Goal: Find specific page/section: Find specific page/section

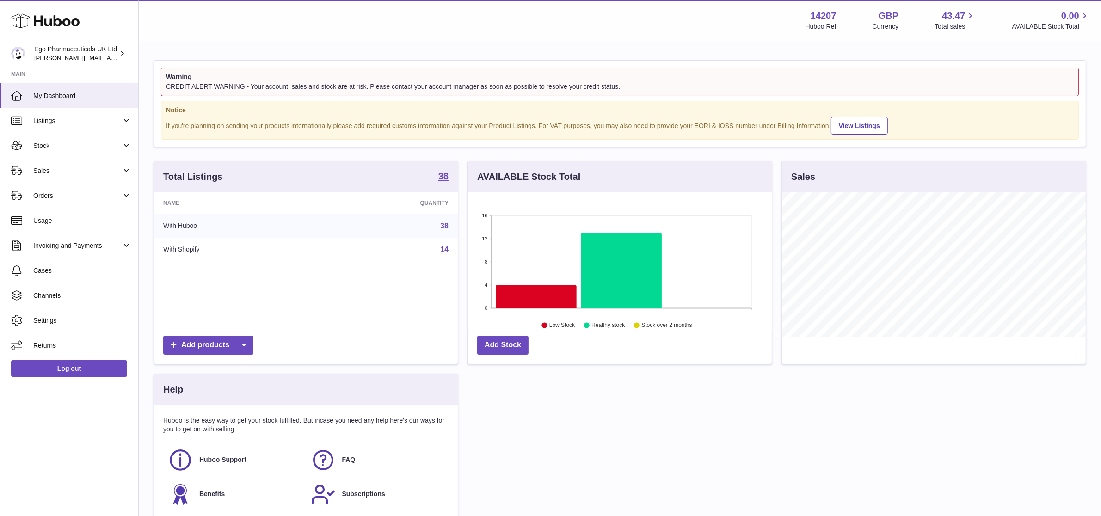
scroll to position [144, 304]
click at [70, 197] on span "Orders" at bounding box center [77, 196] width 88 height 9
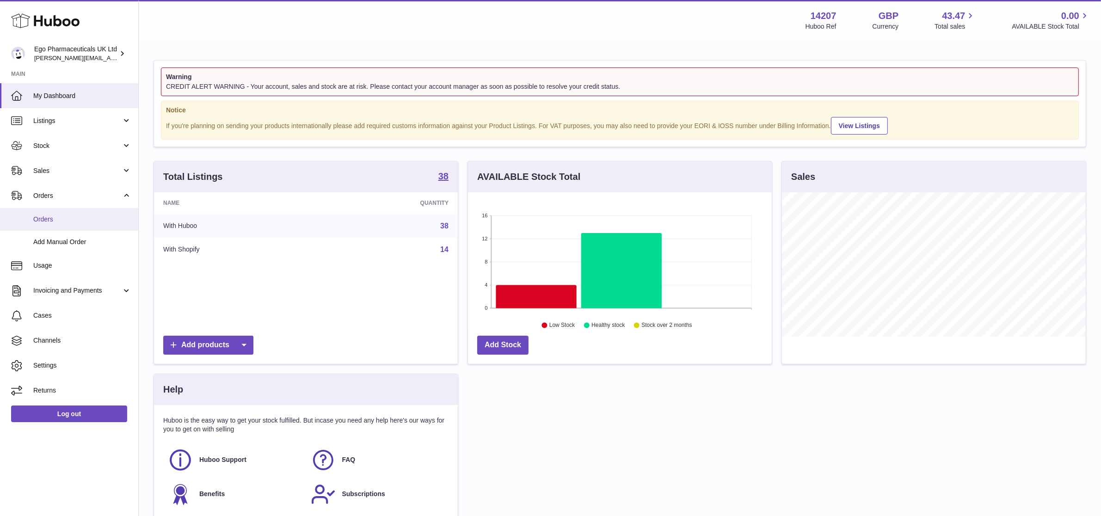
click at [49, 216] on span "Orders" at bounding box center [82, 219] width 98 height 9
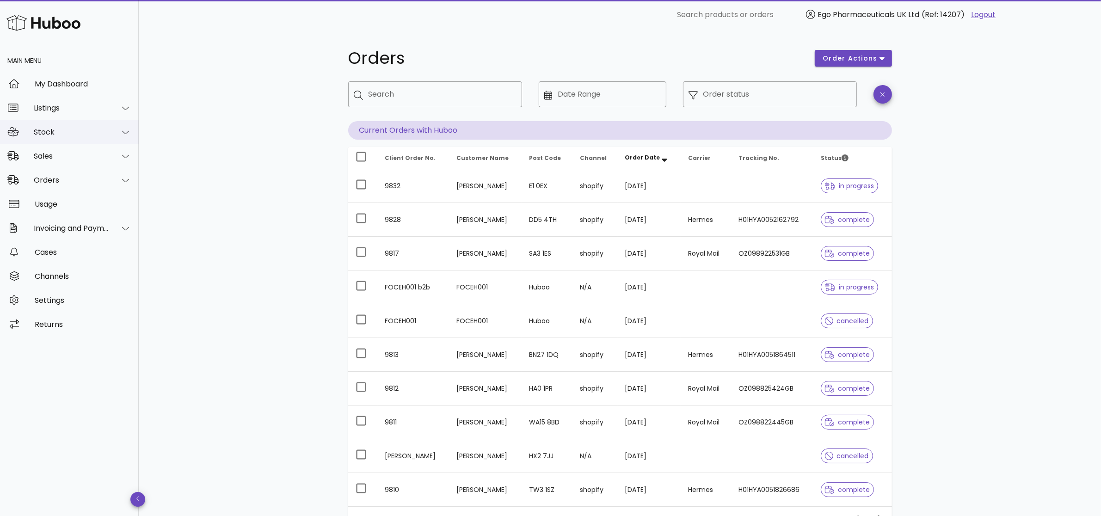
click at [33, 135] on div "Stock" at bounding box center [69, 132] width 139 height 24
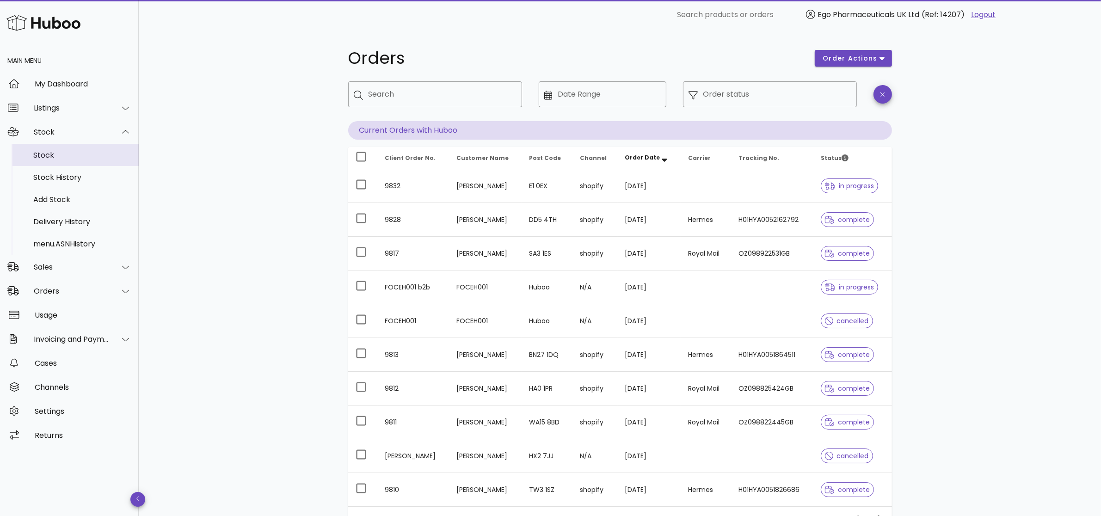
click at [36, 158] on div "Stock" at bounding box center [82, 155] width 98 height 9
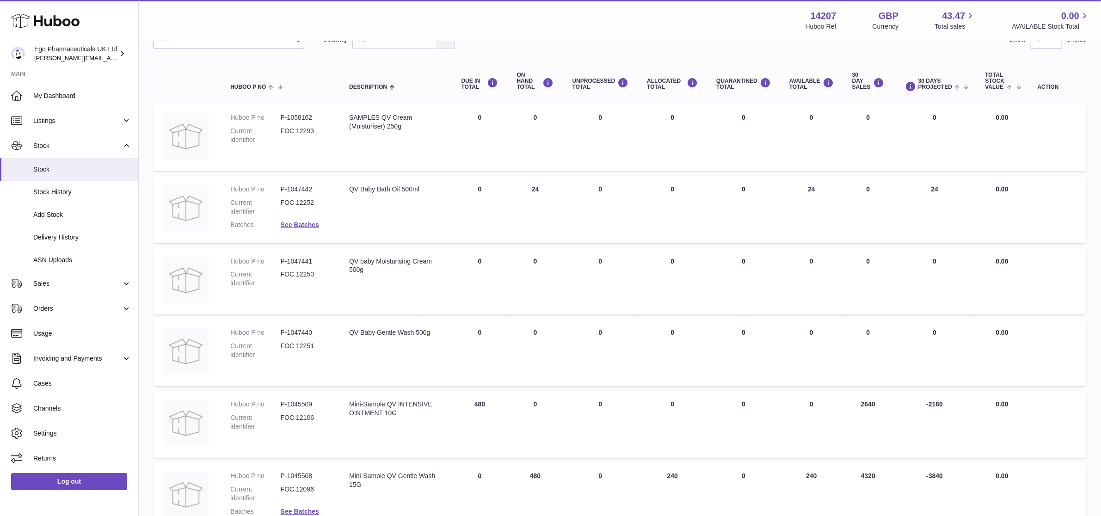
scroll to position [58, 0]
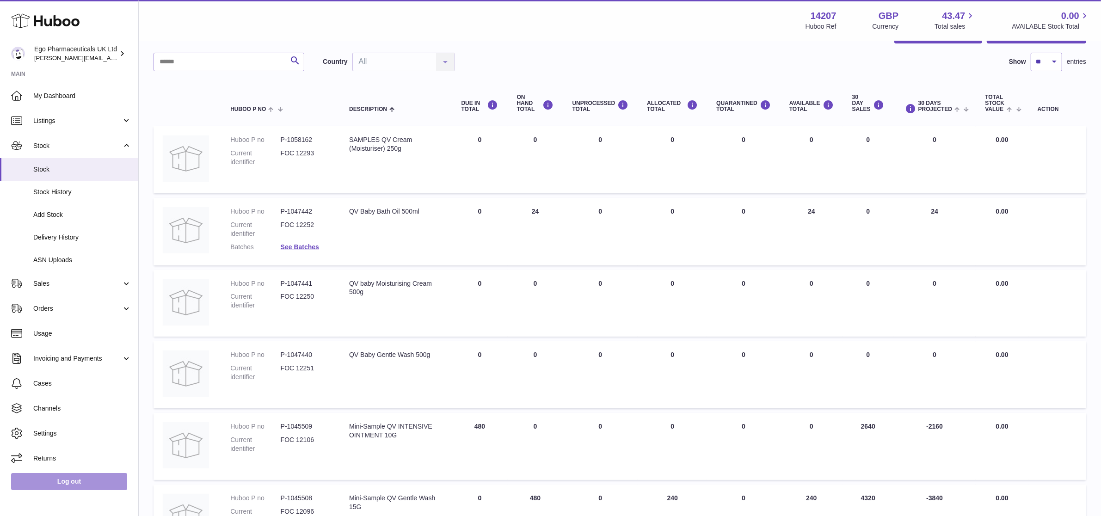
click at [59, 483] on link "Log out" at bounding box center [69, 481] width 116 height 17
